Goal: Transaction & Acquisition: Purchase product/service

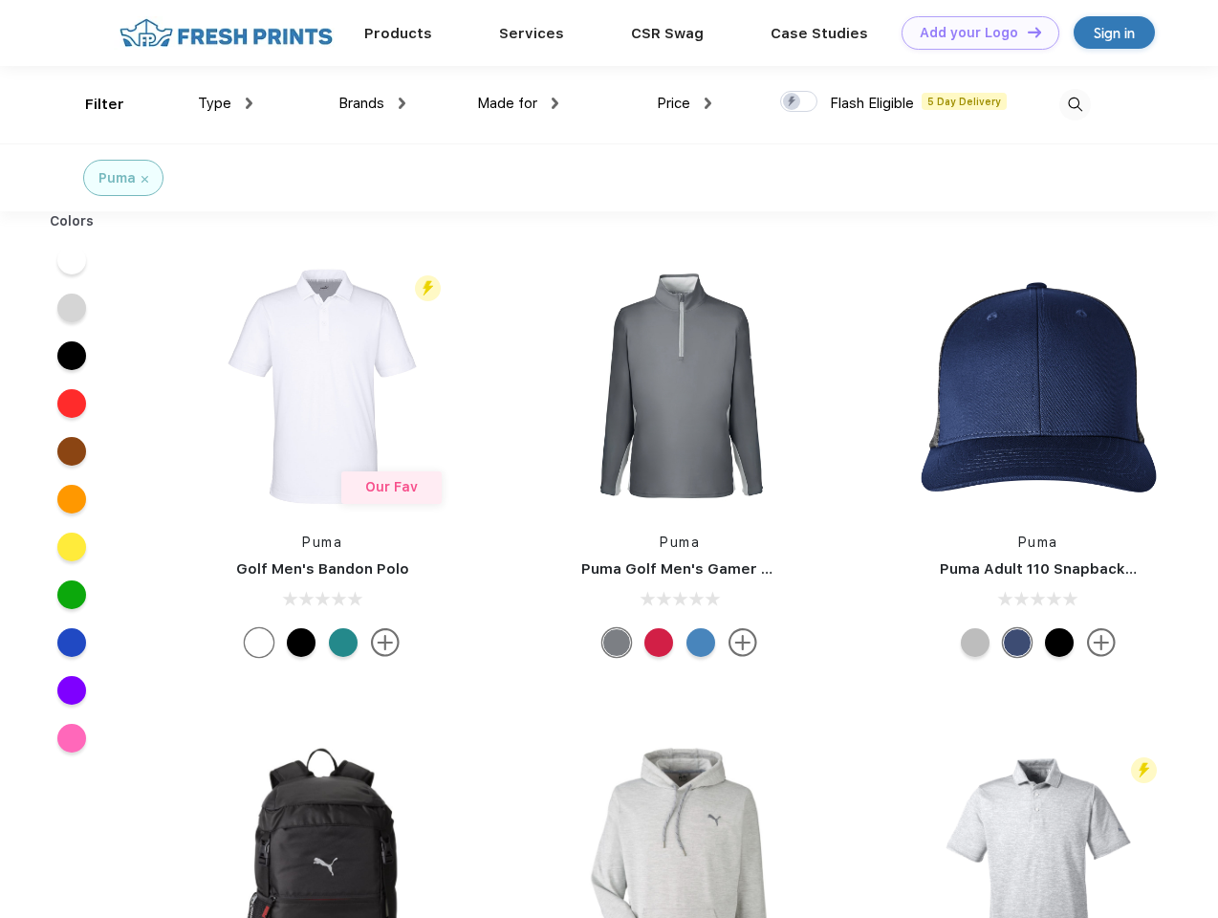
click at [973, 32] on link "Add your Logo Design Tool" at bounding box center [980, 32] width 158 height 33
click at [0, 0] on div "Design Tool" at bounding box center [0, 0] width 0 height 0
click at [1026, 32] on link "Add your Logo Design Tool" at bounding box center [980, 32] width 158 height 33
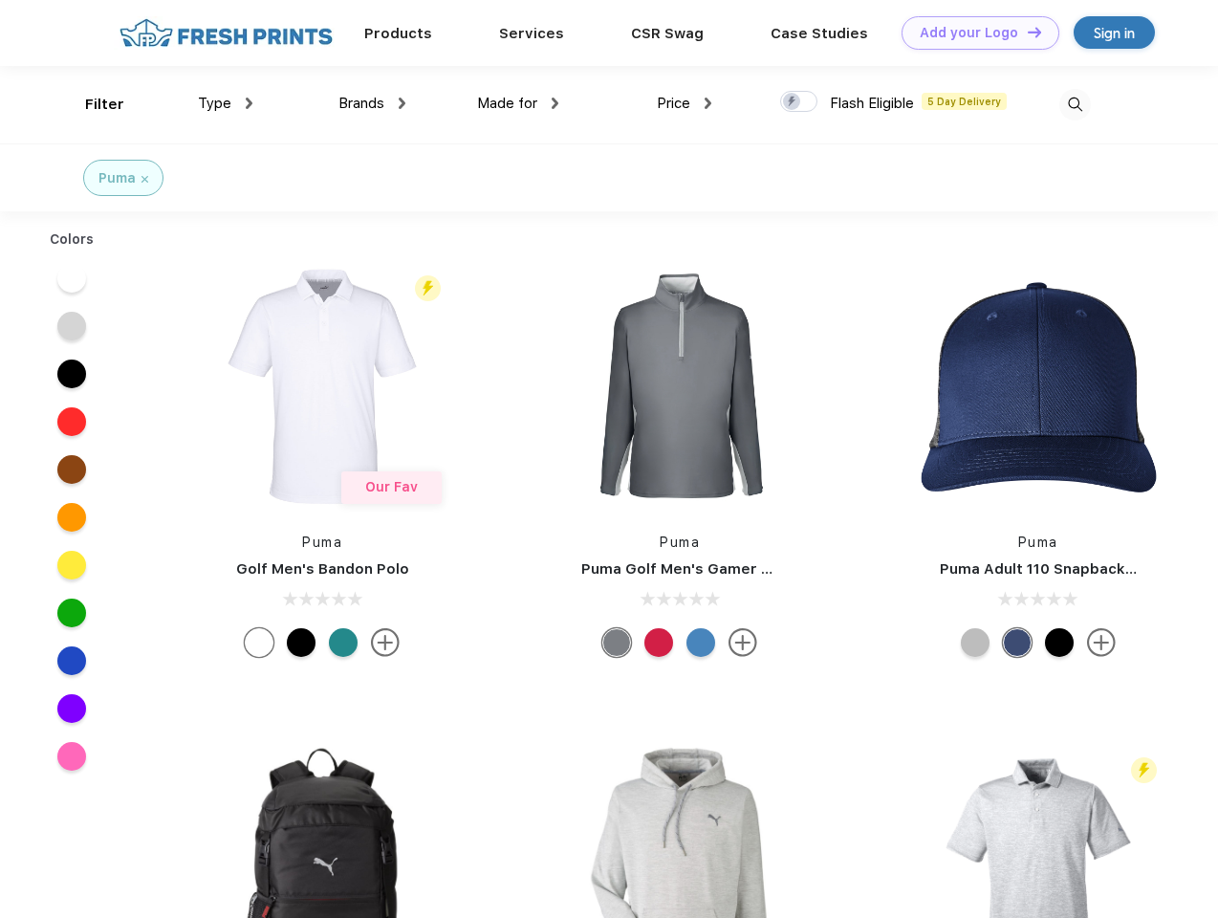
click at [92, 104] on div "Filter" at bounding box center [104, 105] width 39 height 22
click at [226, 103] on span "Type" at bounding box center [214, 103] width 33 height 17
click at [372, 103] on span "Brands" at bounding box center [361, 103] width 46 height 17
click at [518, 103] on span "Made for" at bounding box center [507, 103] width 60 height 17
click at [684, 103] on span "Price" at bounding box center [673, 103] width 33 height 17
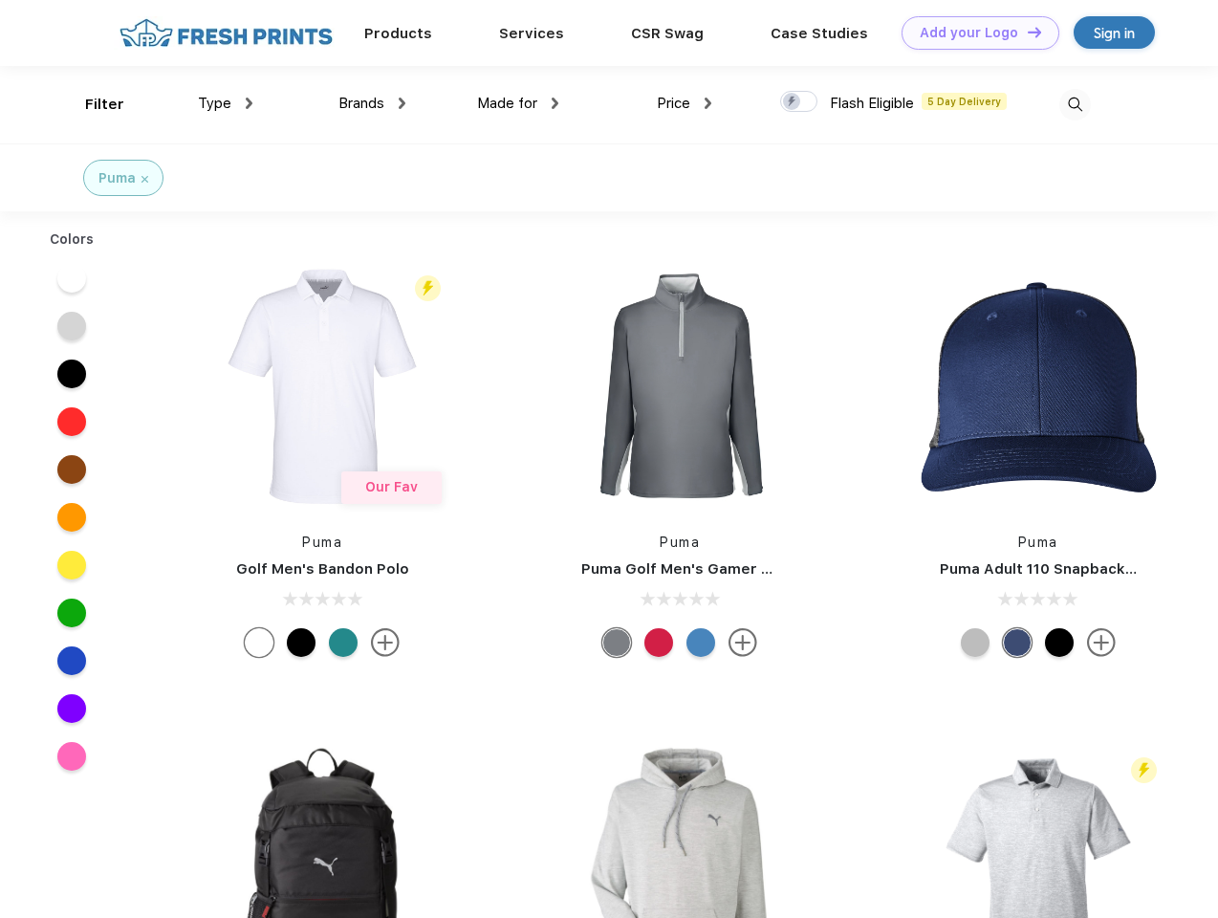
click at [799, 102] on div at bounding box center [798, 101] width 37 height 21
click at [792, 102] on input "checkbox" at bounding box center [786, 96] width 12 height 12
click at [1074, 104] on img at bounding box center [1075, 105] width 32 height 32
